Goal: Task Accomplishment & Management: Manage account settings

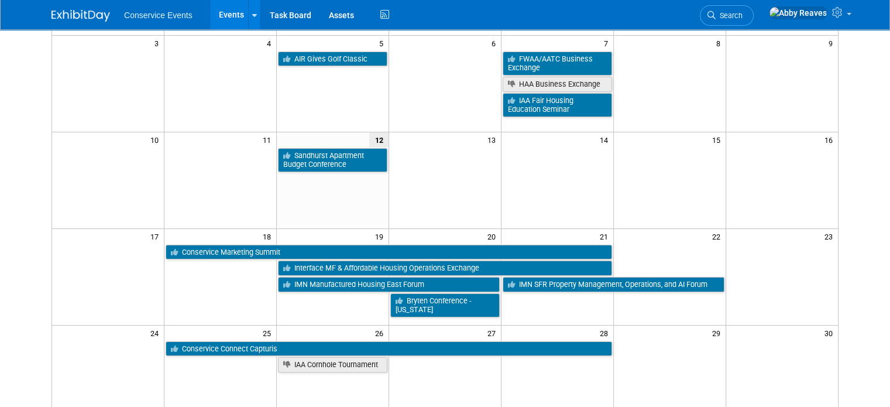
scroll to position [191, 0]
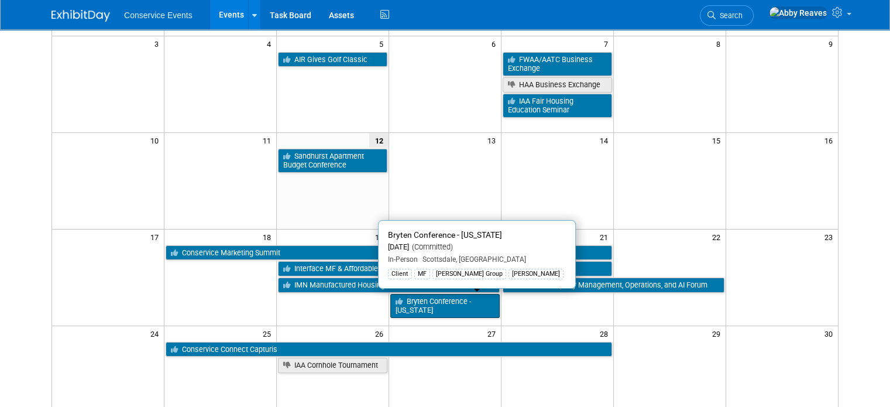
click at [434, 296] on link "Bryten Conference - [US_STATE]" at bounding box center [444, 306] width 109 height 24
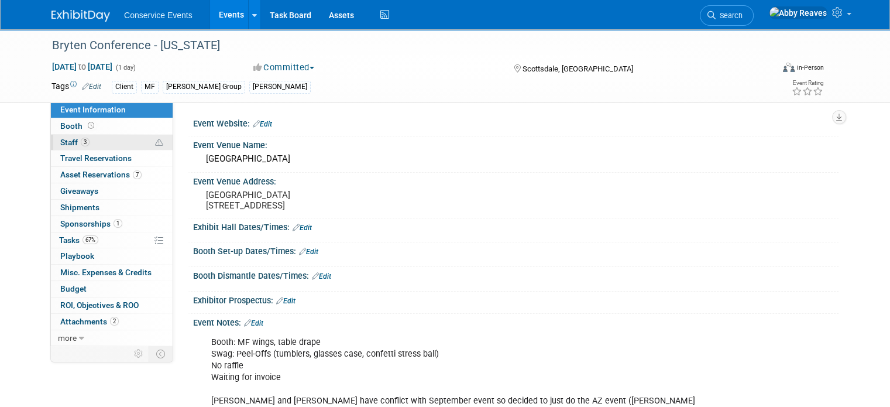
click at [115, 136] on link "3 Staff 3" at bounding box center [112, 143] width 122 height 16
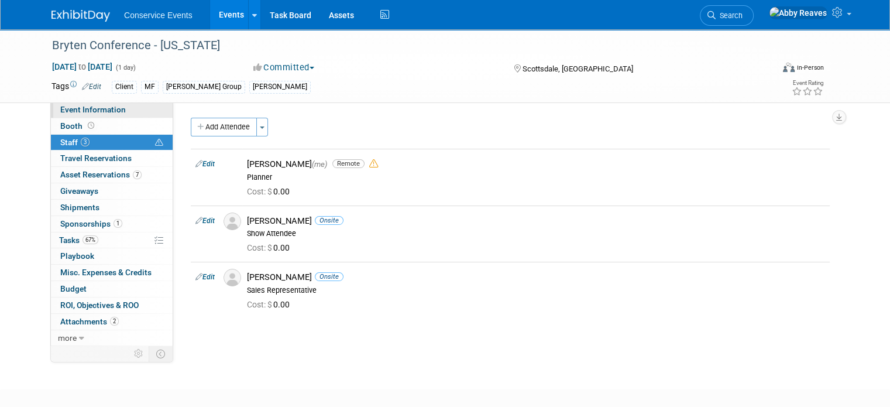
click at [105, 108] on span "Event Information" at bounding box center [93, 109] width 66 height 9
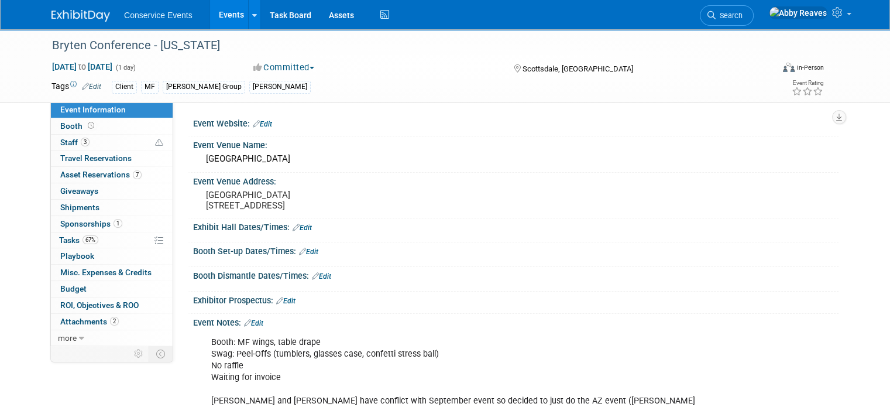
click at [222, 18] on link "Events" at bounding box center [231, 14] width 43 height 29
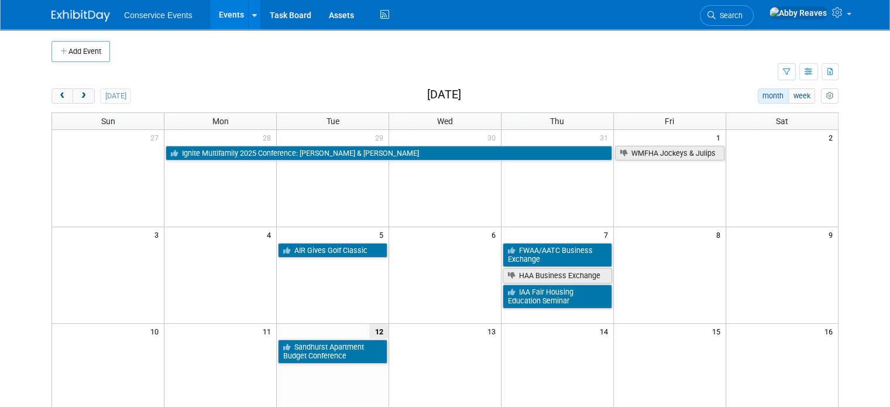
scroll to position [300, 0]
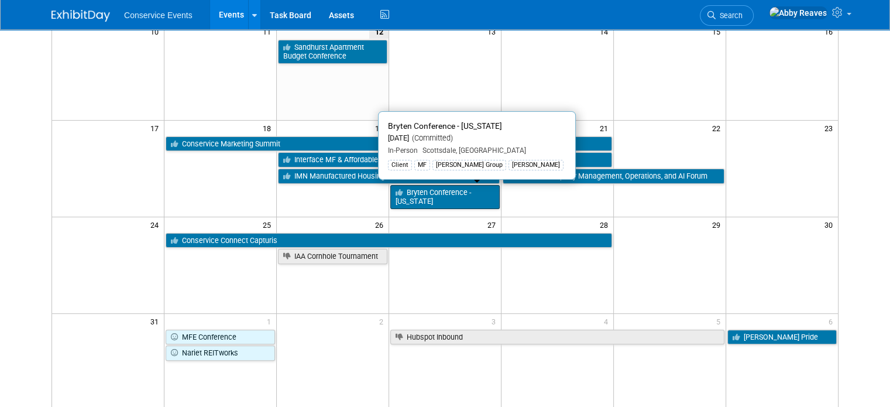
click at [444, 195] on link "Bryten Conference - [US_STATE]" at bounding box center [444, 197] width 109 height 24
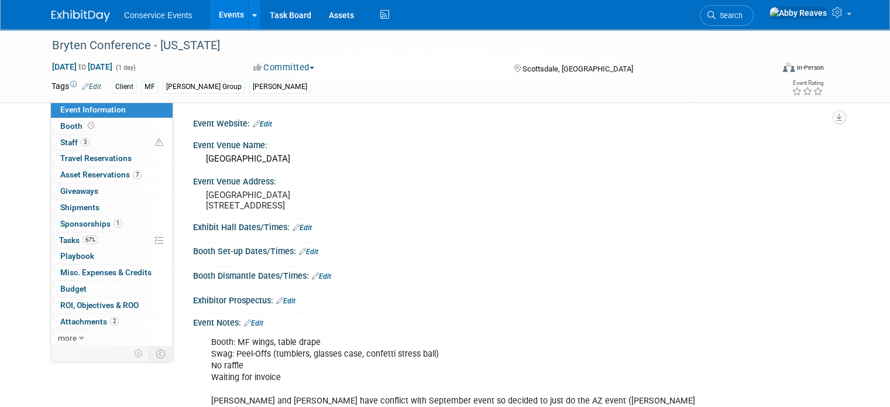
click at [215, 23] on link "Events" at bounding box center [231, 14] width 43 height 29
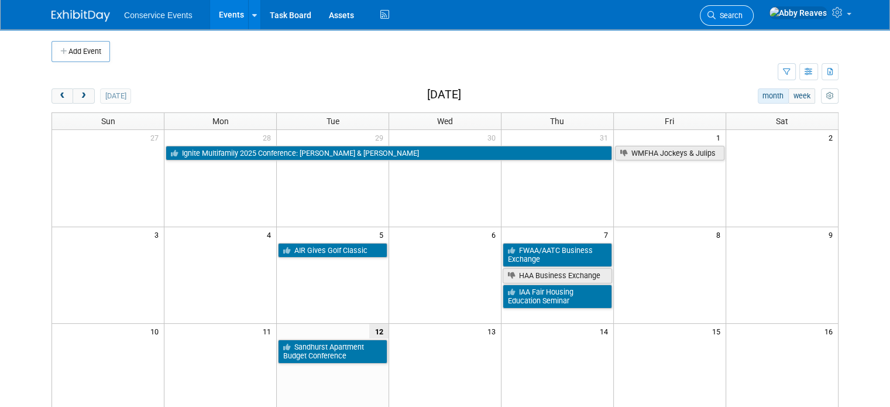
click at [743, 14] on span "Search" at bounding box center [729, 15] width 27 height 9
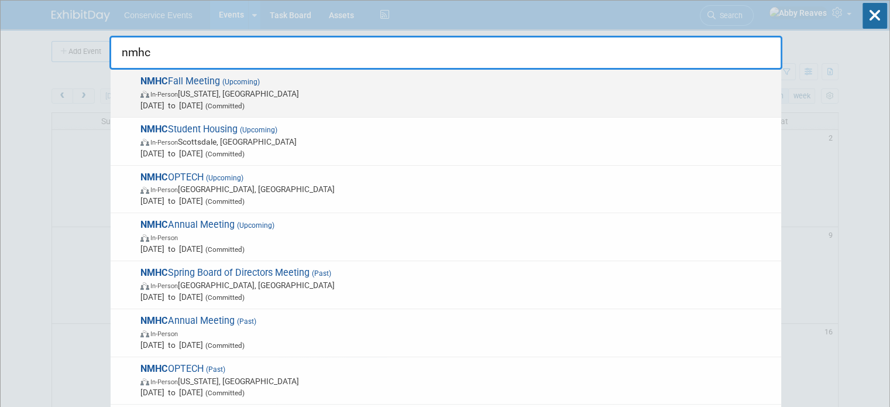
type input "nmhc"
click at [290, 95] on span "In-Person Washington, DC" at bounding box center [457, 94] width 635 height 12
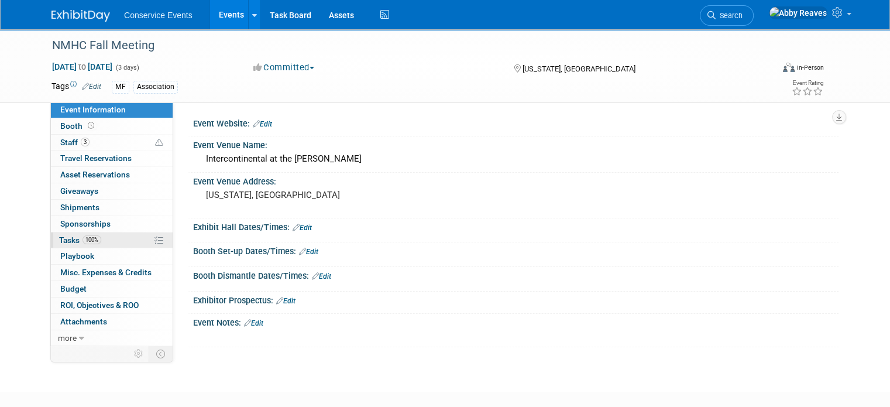
click at [123, 239] on link "100% Tasks 100%" at bounding box center [112, 240] width 122 height 16
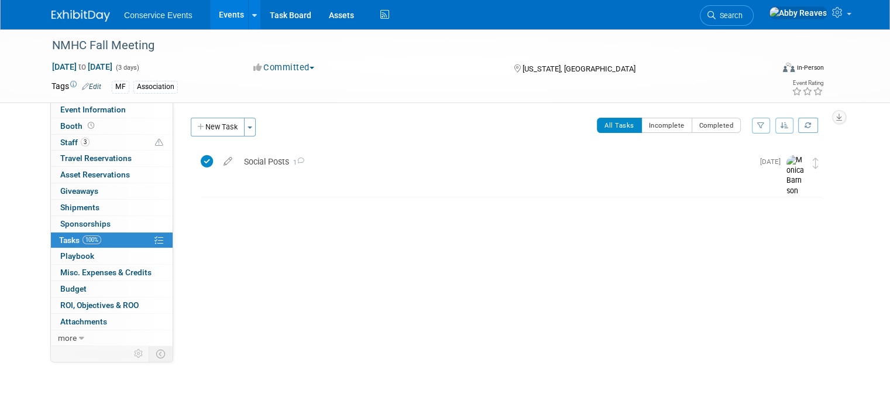
click at [217, 22] on link "Events" at bounding box center [231, 14] width 43 height 29
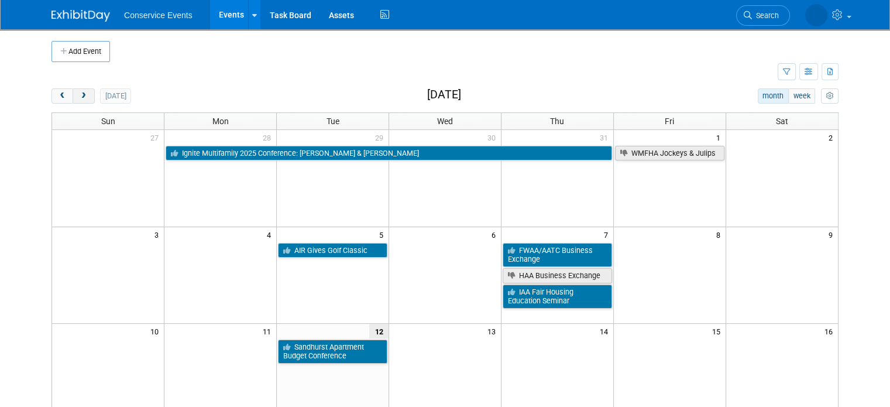
click at [79, 98] on span "next" at bounding box center [83, 96] width 9 height 8
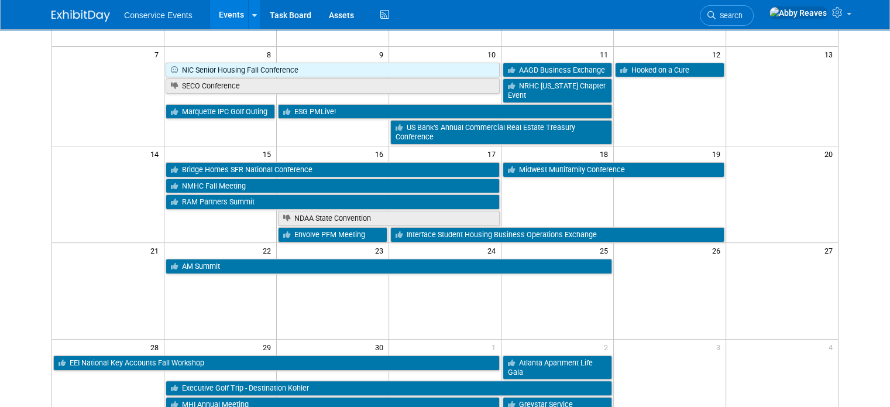
scroll to position [180, 0]
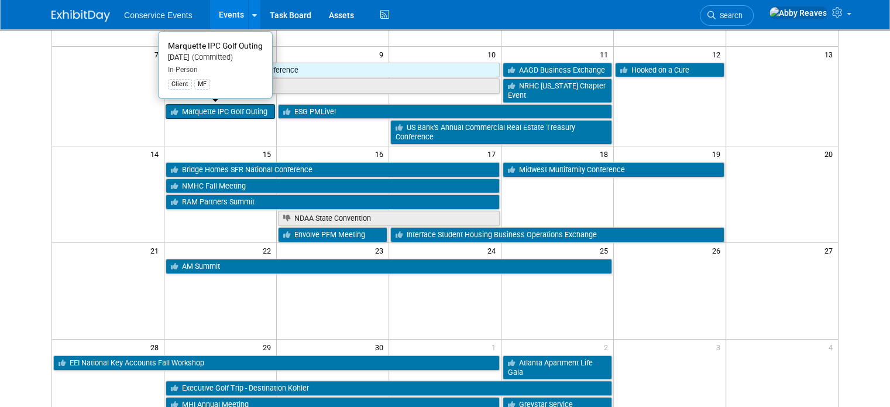
click at [199, 109] on link "Marquette IPC Golf Outing" at bounding box center [220, 111] width 109 height 15
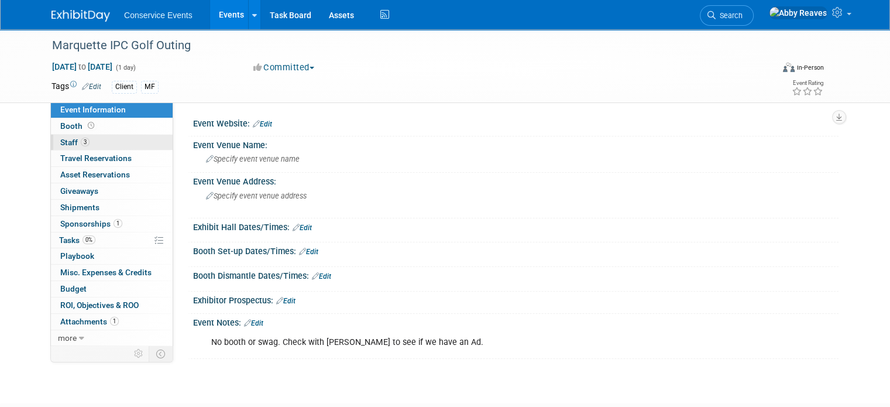
click at [133, 143] on link "3 Staff 3" at bounding box center [112, 143] width 122 height 16
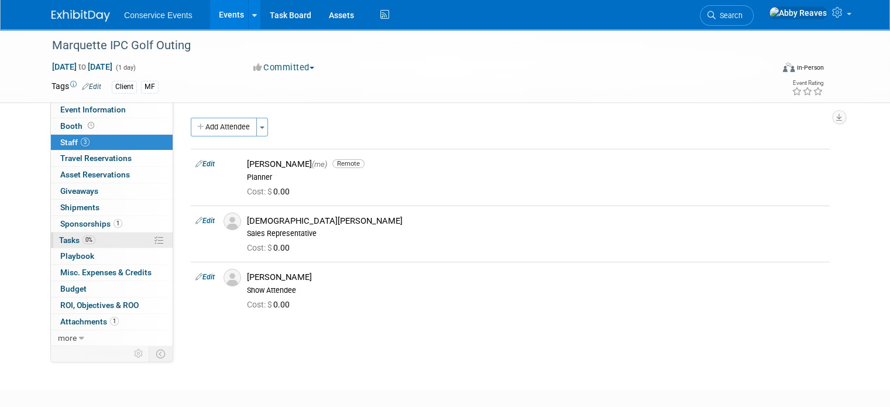
click at [125, 232] on link "0% Tasks 0%" at bounding box center [112, 240] width 122 height 16
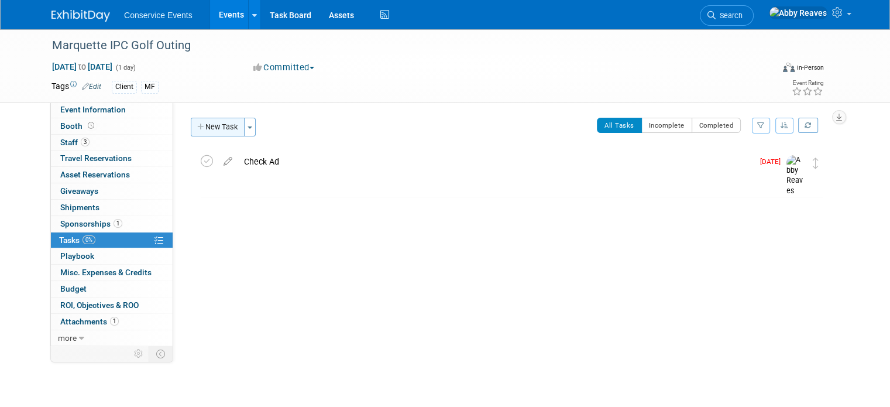
click at [210, 125] on button "New Task" at bounding box center [218, 127] width 54 height 19
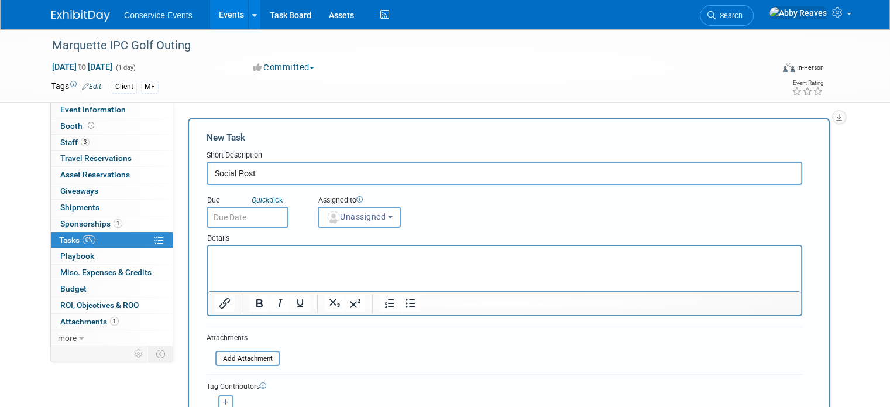
type input "Social Post"
click at [267, 222] on input "text" at bounding box center [248, 217] width 82 height 21
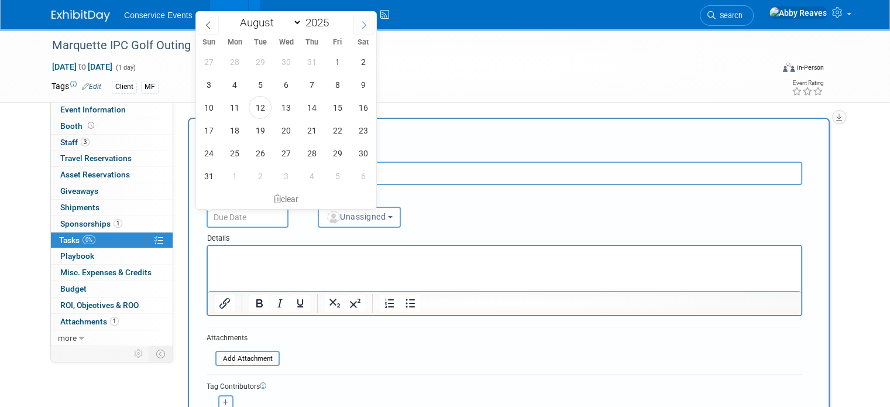
click at [363, 18] on span at bounding box center [363, 25] width 21 height 20
select select "8"
click at [236, 61] on span "1" at bounding box center [234, 61] width 23 height 23
type input "Sep 1, 2025"
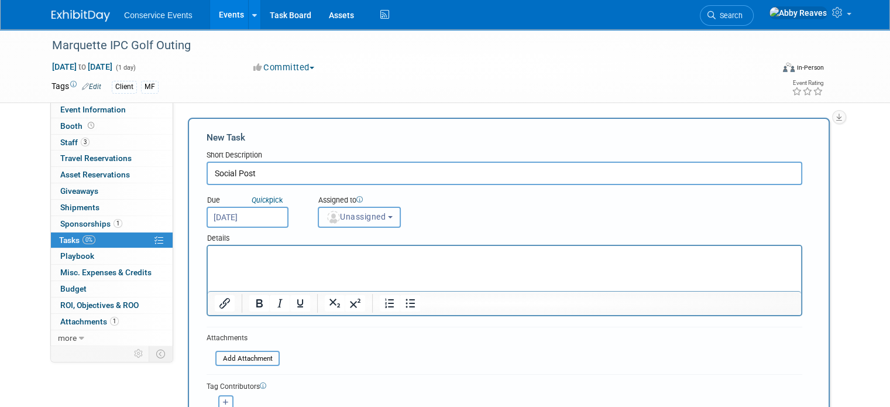
click at [328, 221] on button "Unassigned" at bounding box center [359, 217] width 83 height 21
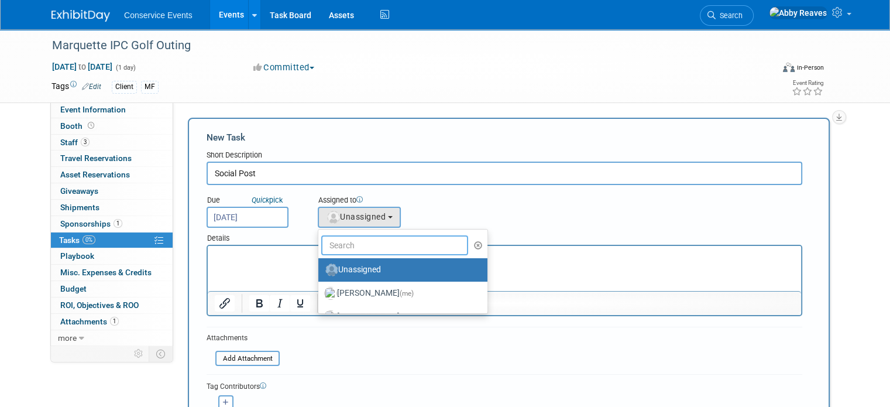
click at [333, 238] on input "text" at bounding box center [394, 245] width 147 height 20
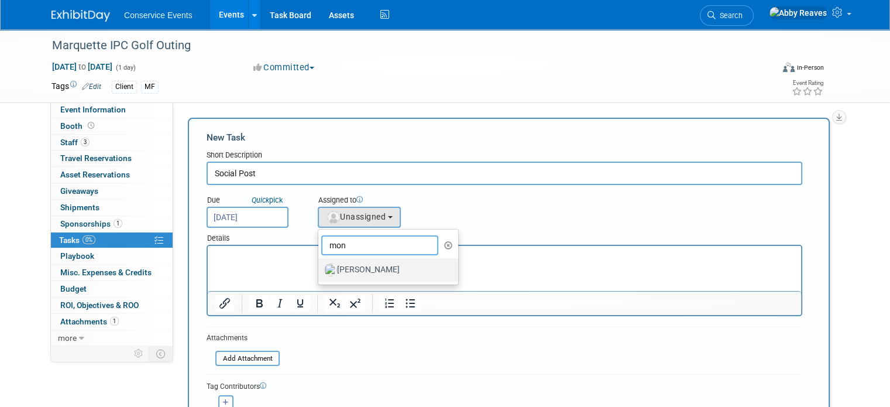
type input "mon"
click at [342, 264] on label "[PERSON_NAME]" at bounding box center [385, 269] width 122 height 19
click at [320, 264] on input "[PERSON_NAME]" at bounding box center [316, 268] width 8 height 8
select select "645f6361-02cf-415f-8c98-b7db9abfb354"
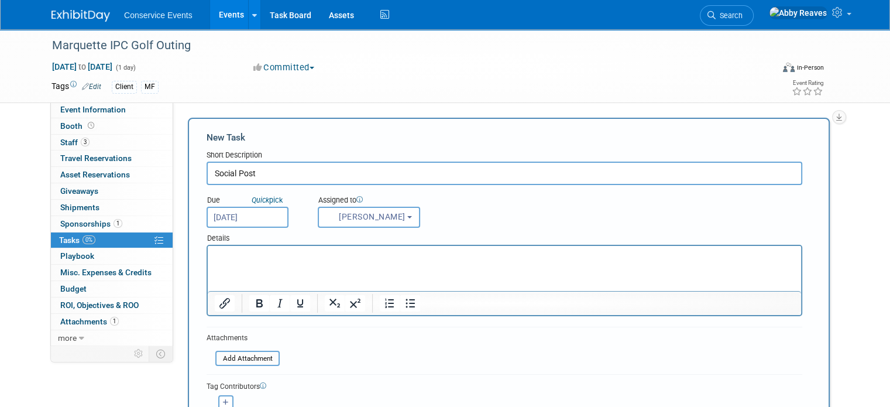
click at [322, 262] on html at bounding box center [504, 254] width 593 height 16
drag, startPoint x: 322, startPoint y: 267, endPoint x: 189, endPoint y: 247, distance: 134.9
click at [208, 247] on html "Attendee only content" at bounding box center [504, 254] width 593 height 16
drag, startPoint x: 299, startPoint y: 255, endPoint x: 204, endPoint y: 253, distance: 95.4
click at [208, 253] on html "Attendee only content" at bounding box center [504, 254] width 593 height 16
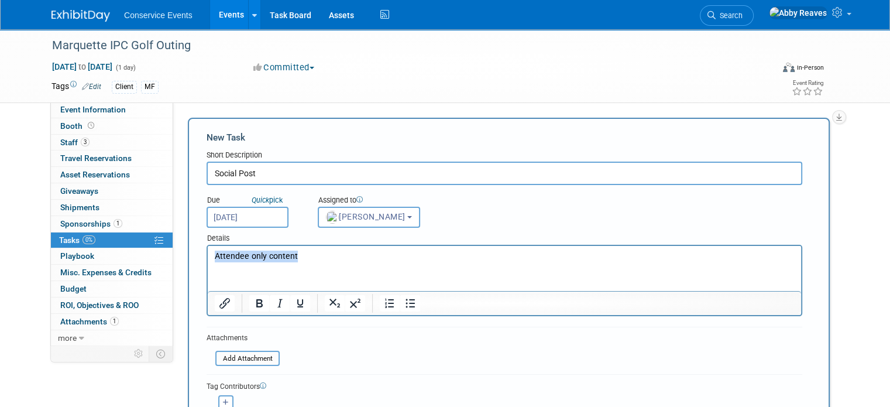
copy p "Attendee only content"
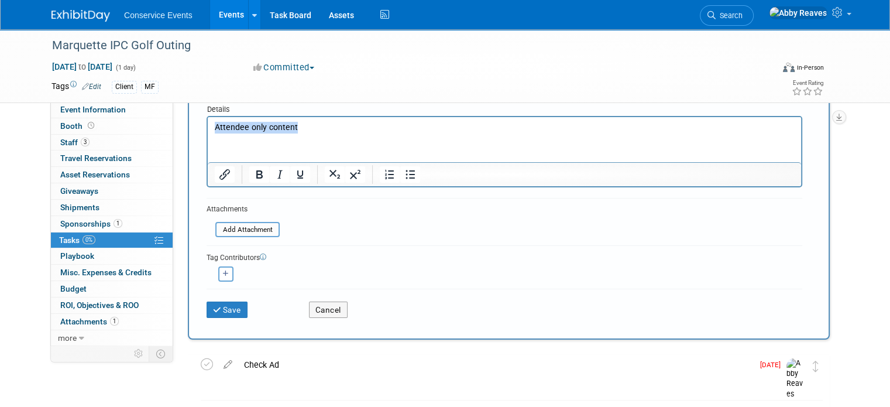
scroll to position [129, 0]
click at [240, 308] on div "Save" at bounding box center [249, 306] width 102 height 24
click at [230, 308] on button "Save" at bounding box center [227, 309] width 41 height 16
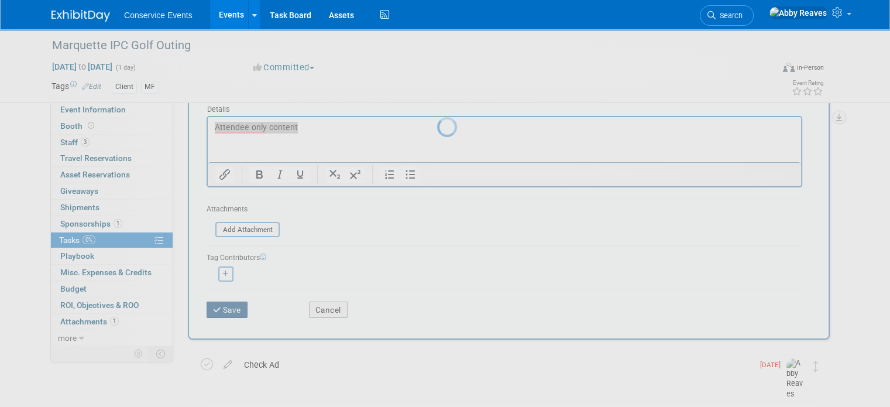
scroll to position [0, 0]
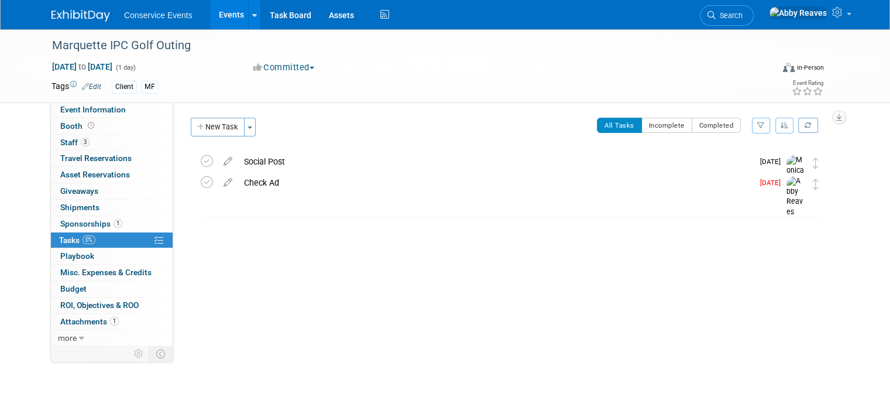
click at [233, 21] on link "Events" at bounding box center [231, 14] width 43 height 29
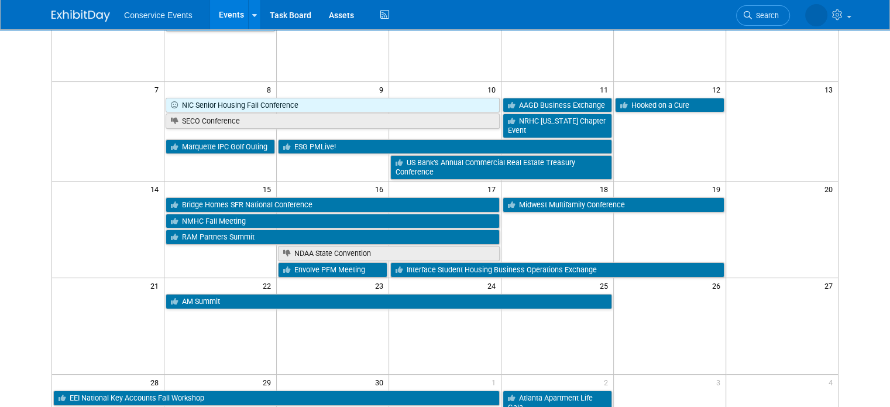
scroll to position [169, 0]
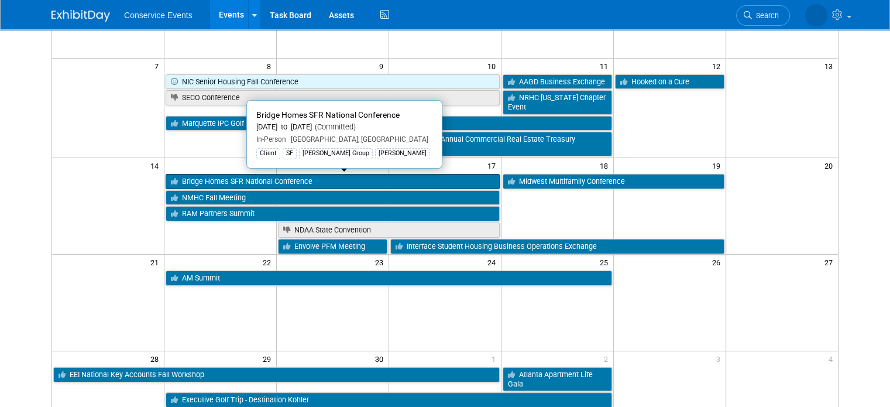
click at [369, 174] on link "Bridge Homes SFR National Conference" at bounding box center [333, 181] width 334 height 15
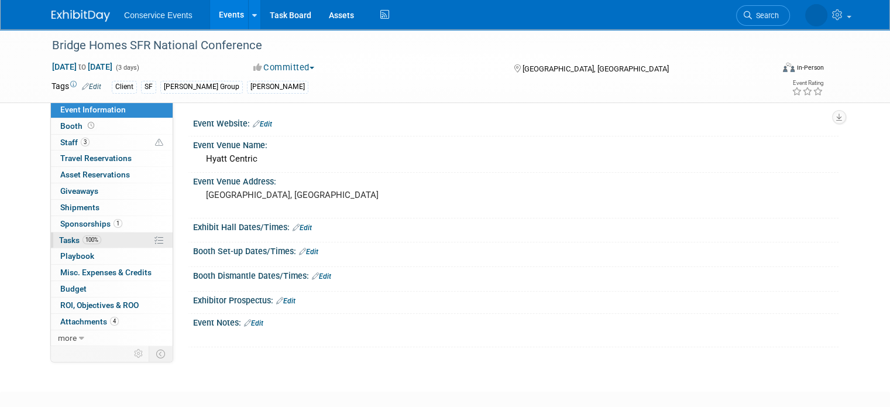
click at [107, 241] on link "100% Tasks 100%" at bounding box center [112, 240] width 122 height 16
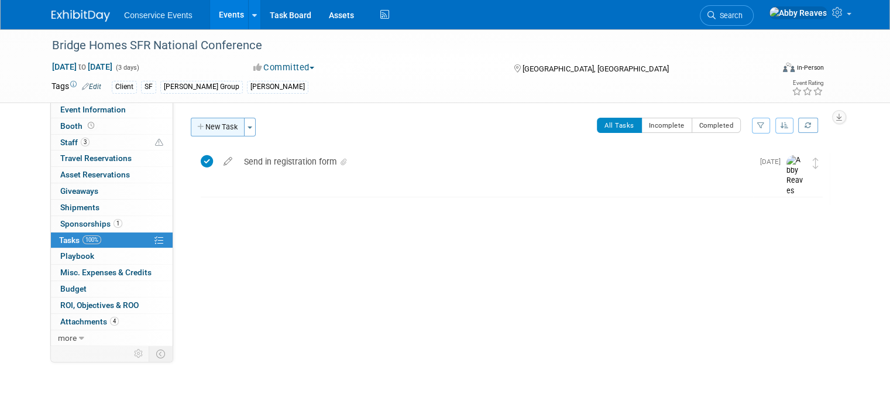
click at [199, 133] on button "New Task" at bounding box center [218, 127] width 54 height 19
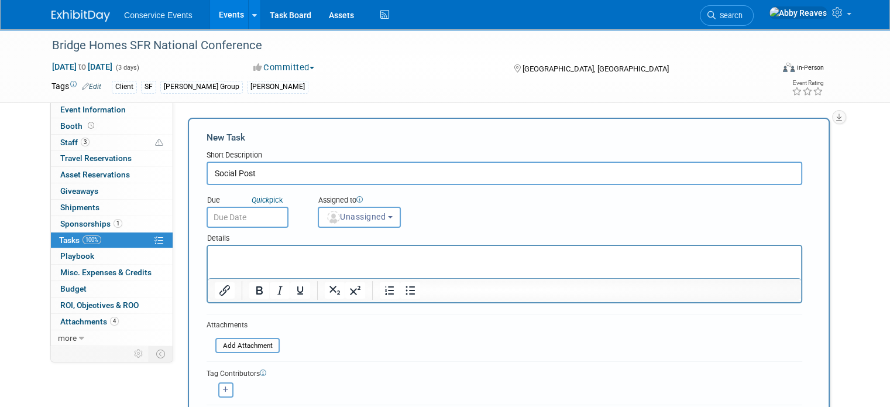
type input "Social Post"
click at [246, 215] on input "text" at bounding box center [248, 217] width 82 height 21
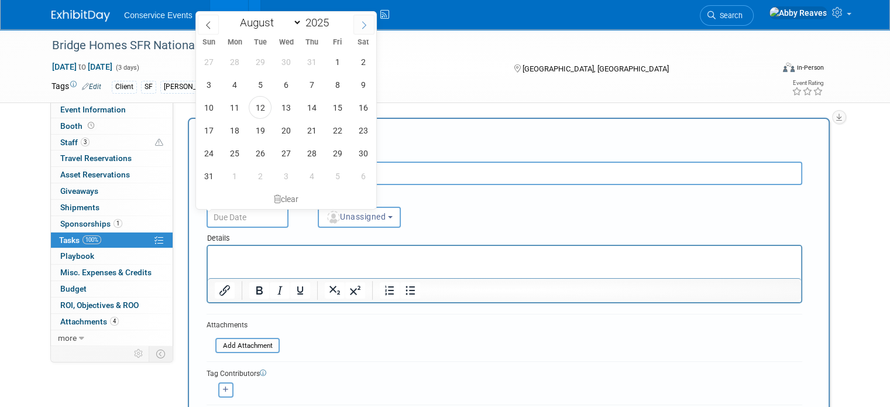
click at [356, 28] on span at bounding box center [363, 25] width 21 height 20
select select "8"
click at [238, 86] on span "8" at bounding box center [234, 84] width 23 height 23
type input "[DATE]"
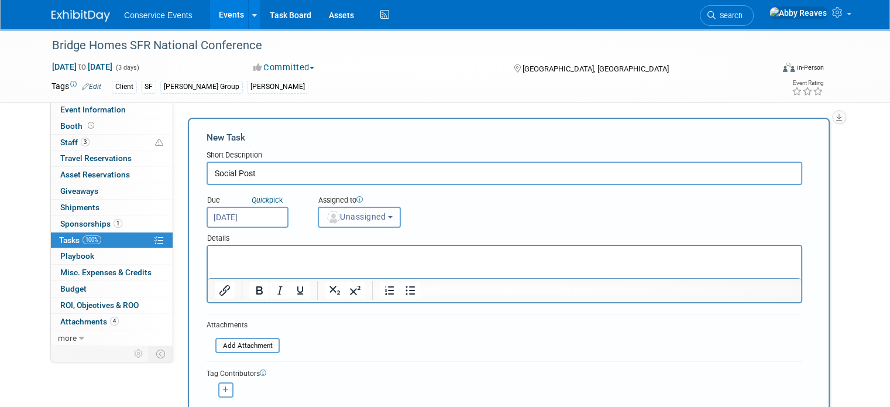
click at [333, 223] on button "Unassigned" at bounding box center [359, 217] width 83 height 21
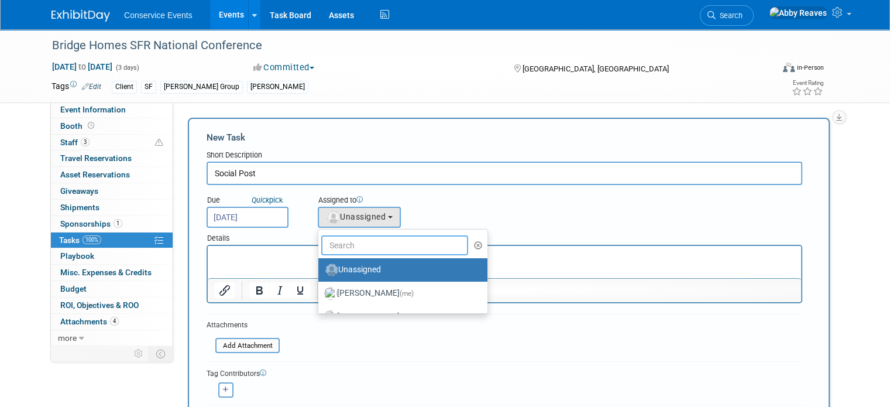
click at [341, 241] on input "text" at bounding box center [394, 245] width 147 height 20
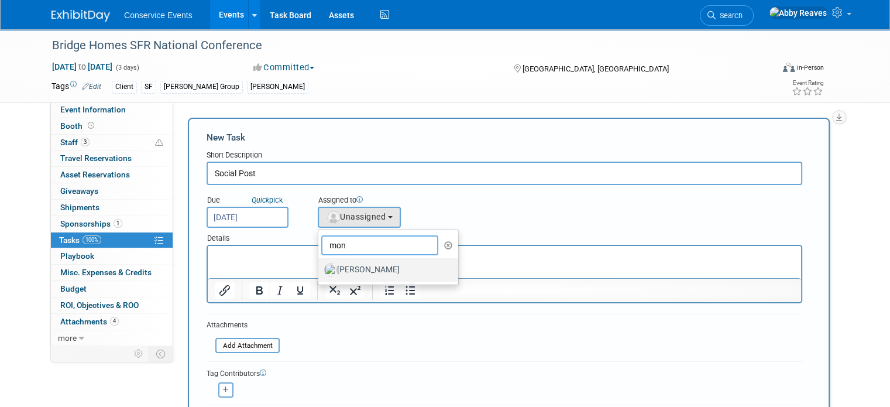
type input "mon"
click at [346, 277] on label "[PERSON_NAME]" at bounding box center [385, 269] width 122 height 19
click at [320, 272] on input "[PERSON_NAME]" at bounding box center [316, 268] width 8 height 8
select select "645f6361-02cf-415f-8c98-b7db9abfb354"
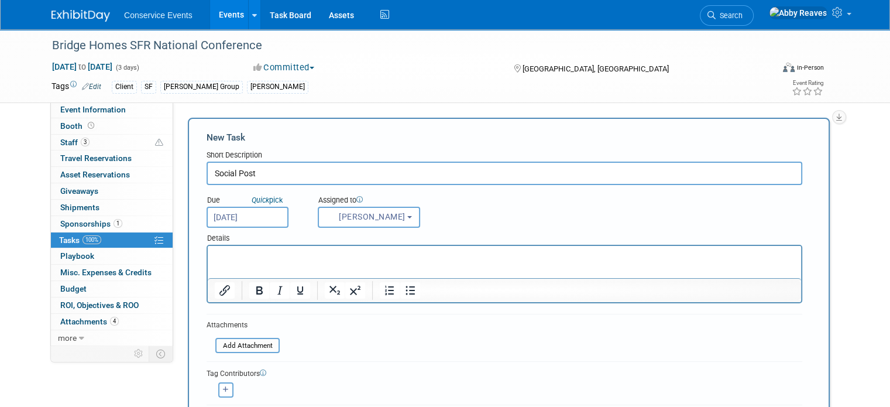
click at [325, 262] on html at bounding box center [504, 254] width 593 height 16
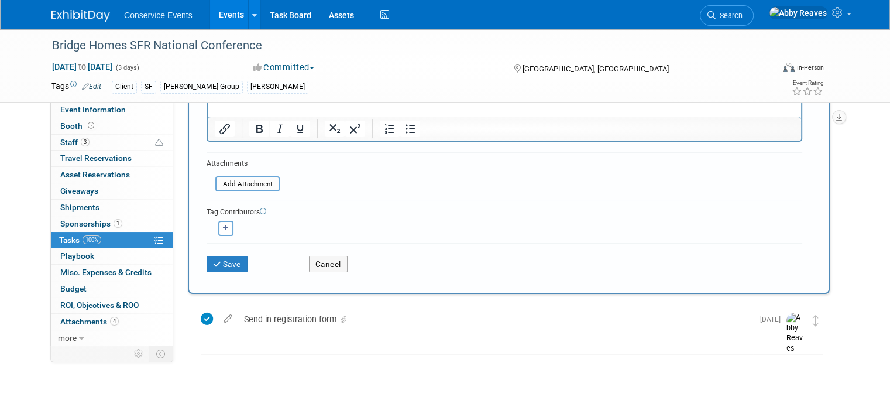
scroll to position [167, 0]
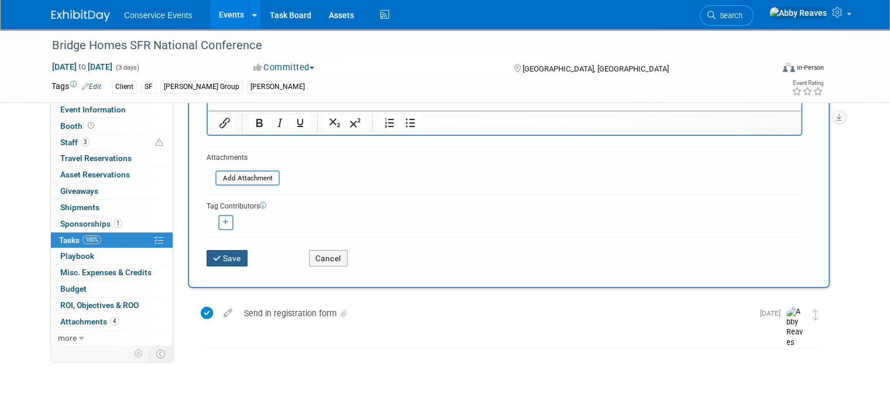
click at [229, 259] on button "Save" at bounding box center [227, 258] width 41 height 16
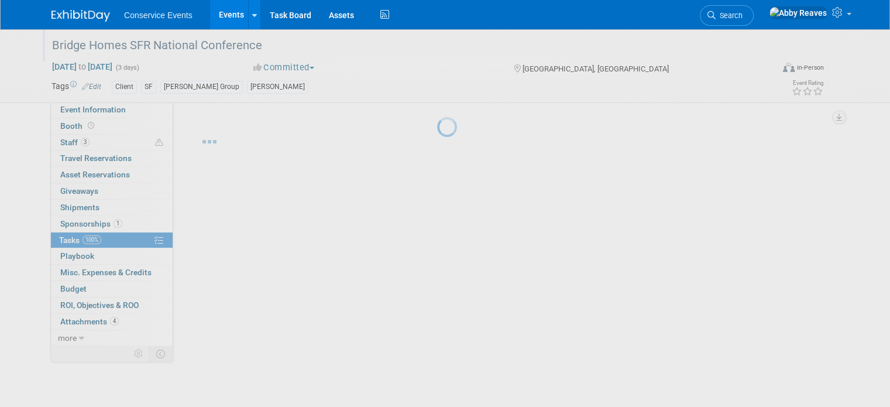
scroll to position [0, 0]
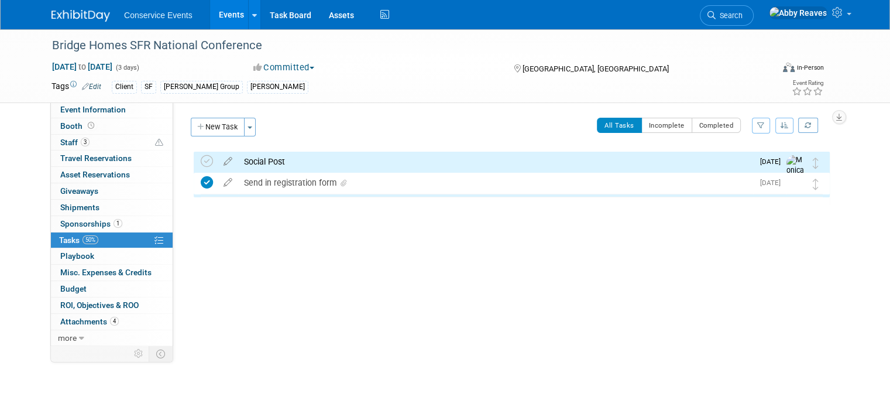
click at [212, 9] on link "Events" at bounding box center [231, 14] width 43 height 29
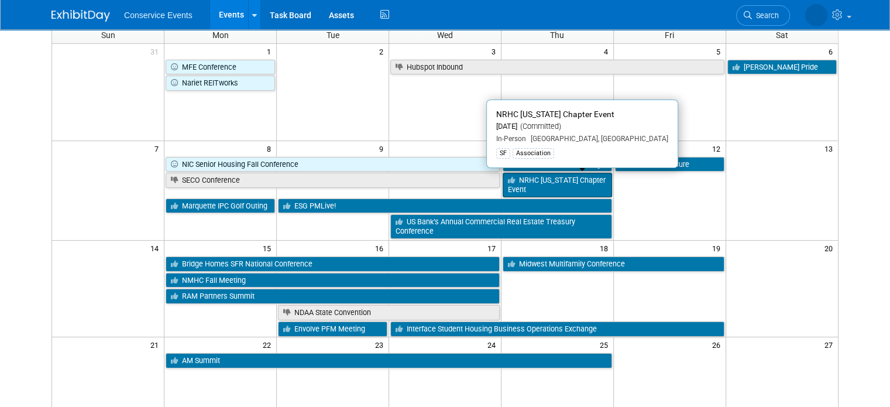
scroll to position [91, 0]
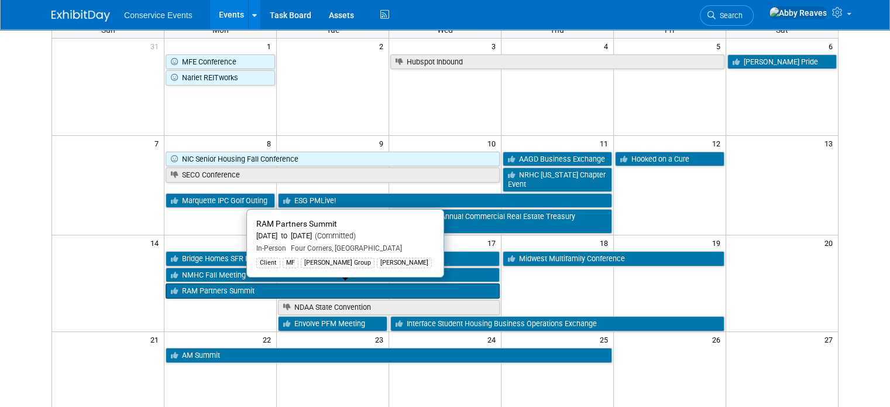
click at [290, 291] on link "RAM Partners Summit" at bounding box center [333, 290] width 334 height 15
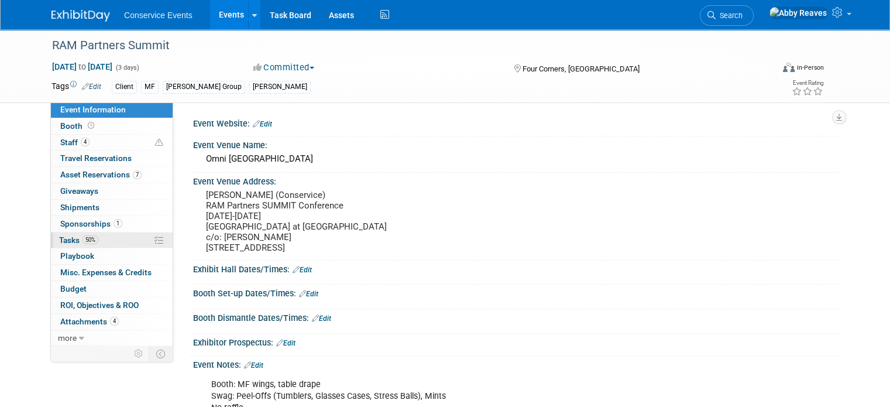
click at [114, 238] on link "50% Tasks 50%" at bounding box center [112, 240] width 122 height 16
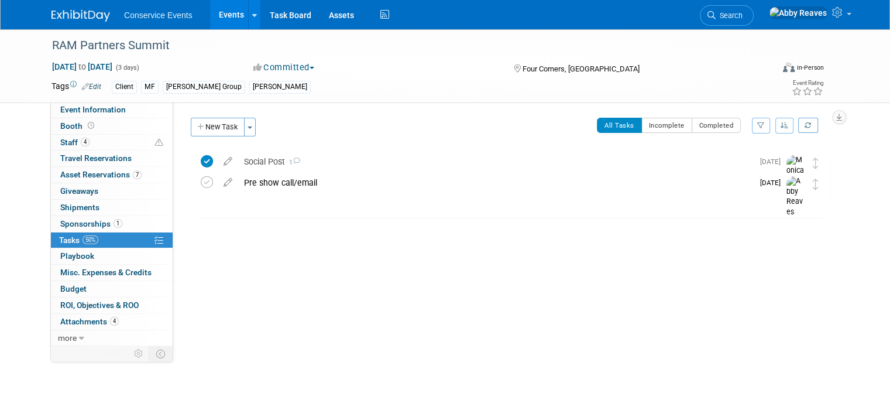
click at [211, 22] on link "Events" at bounding box center [231, 14] width 43 height 29
